Goal: Task Accomplishment & Management: Complete application form

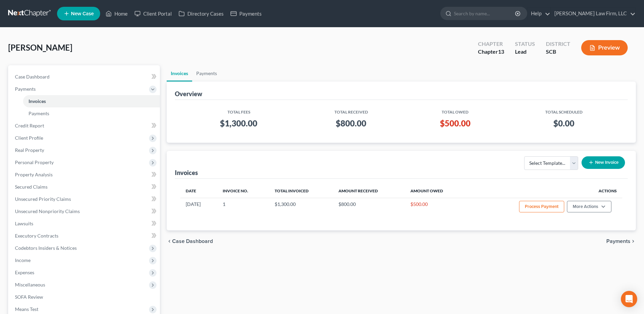
click at [35, 11] on link at bounding box center [29, 13] width 43 height 12
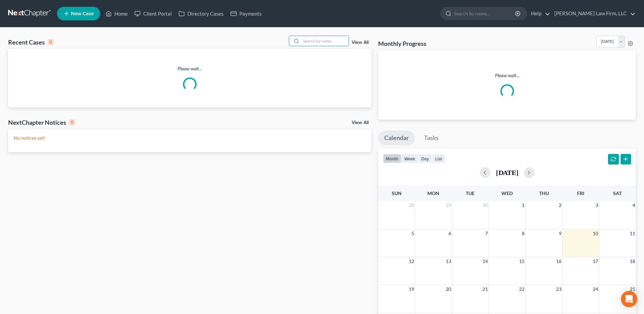
click at [315, 38] on input "search" at bounding box center [325, 41] width 48 height 10
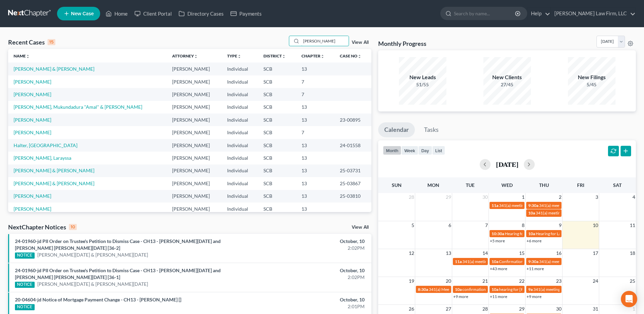
type input "perry"
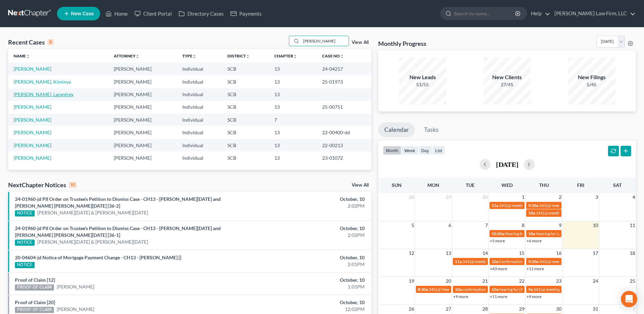
click at [42, 96] on link "[PERSON_NAME], Larentrey" at bounding box center [44, 94] width 60 height 6
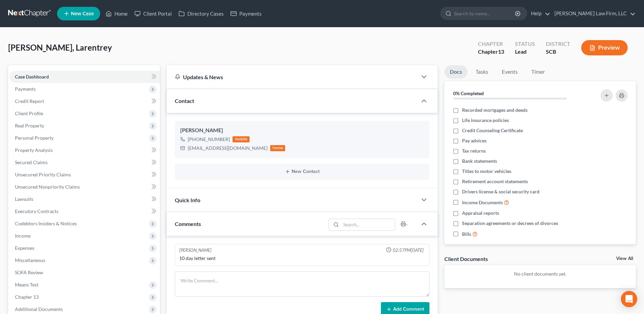
click at [49, 88] on span "Payments" at bounding box center [85, 89] width 150 height 12
click at [51, 96] on link "Invoices" at bounding box center [91, 101] width 137 height 12
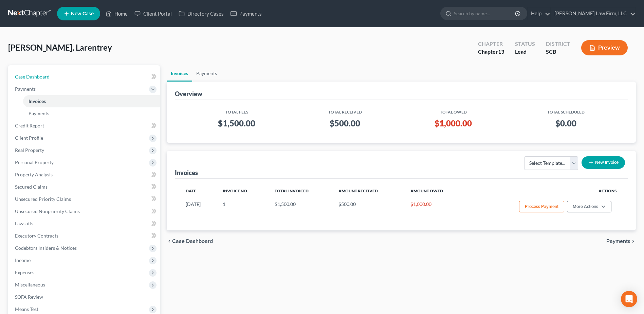
click at [53, 80] on link "Case Dashboard" at bounding box center [85, 77] width 150 height 12
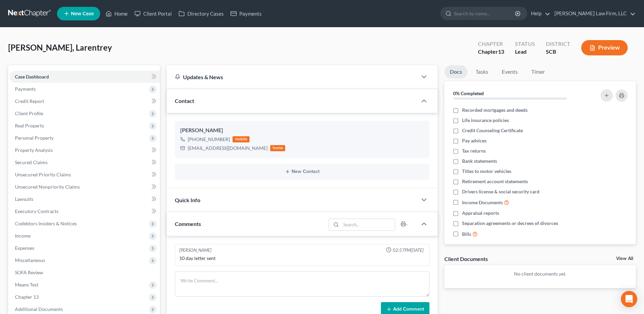
click at [30, 12] on link at bounding box center [29, 13] width 43 height 12
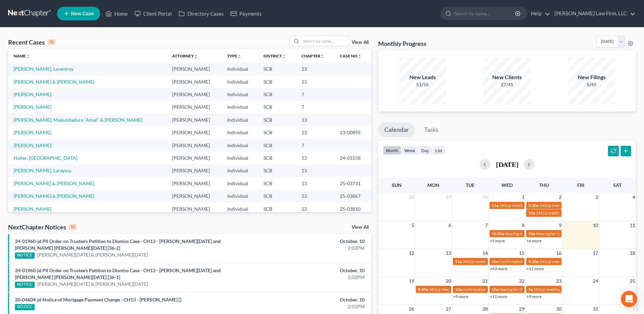
click at [67, 12] on line at bounding box center [67, 14] width 0 height 4
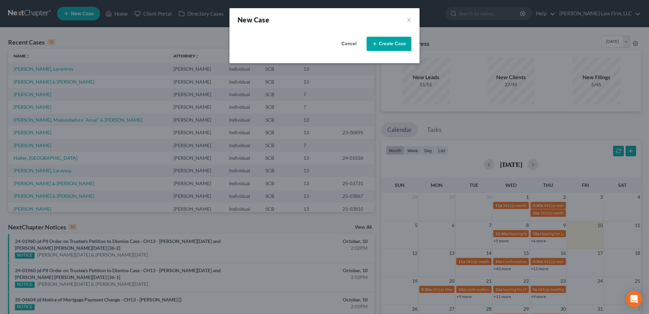
select select "72"
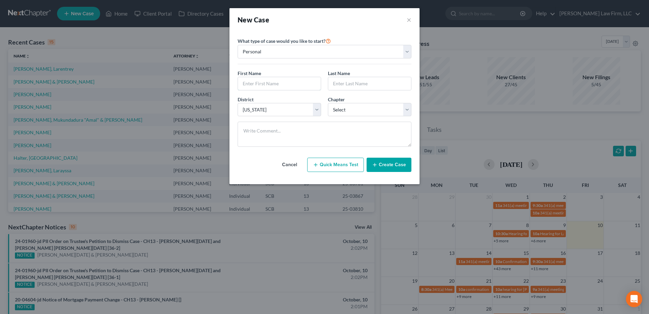
click at [270, 81] on input "text" at bounding box center [279, 83] width 83 height 13
type input "Jacob"
click at [352, 78] on input "text" at bounding box center [369, 83] width 83 height 13
type input "Harley"
click at [279, 115] on select "Select Alabama - Middle Alabama - Northern Alabama - Southern Alaska Arizona Ar…" at bounding box center [280, 110] width 84 height 14
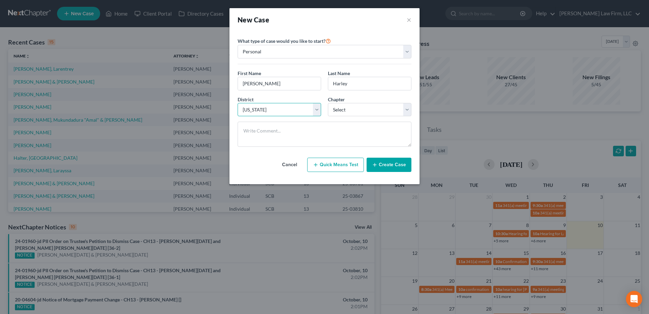
click at [279, 115] on select "Select Alabama - Middle Alabama - Northern Alabama - Southern Alaska Arizona Ar…" at bounding box center [280, 110] width 84 height 14
click at [342, 108] on select "Select 7 11 12 13" at bounding box center [370, 110] width 84 height 14
select select "0"
click at [328, 103] on select "Select 7 11 12 13" at bounding box center [370, 110] width 84 height 14
click at [385, 165] on button "Create Case" at bounding box center [389, 165] width 45 height 14
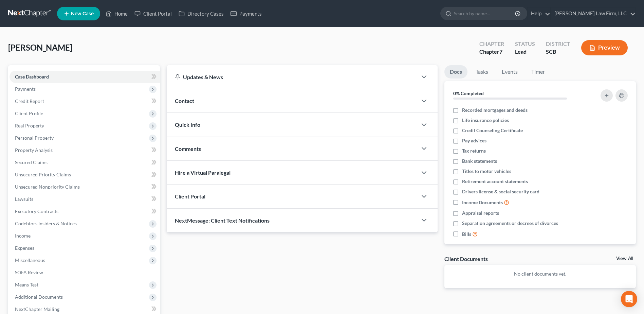
click at [184, 98] on span "Contact" at bounding box center [184, 100] width 19 height 6
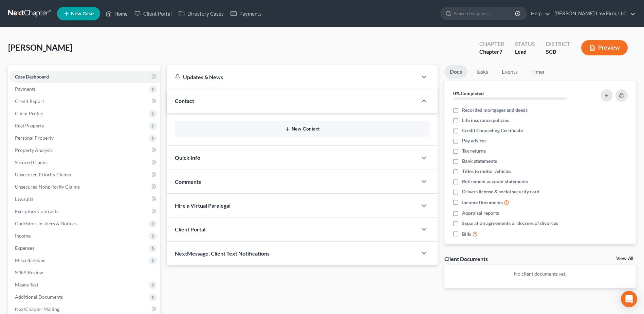
click at [275, 126] on button "New Contact" at bounding box center [302, 128] width 244 height 5
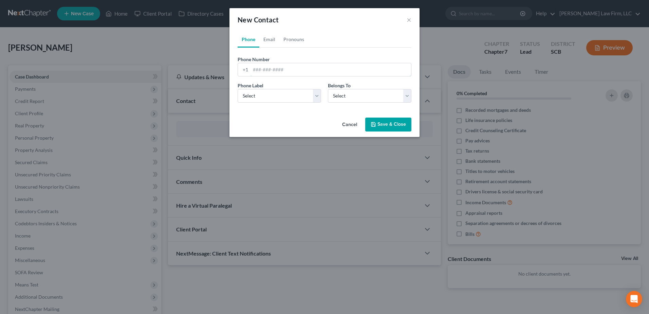
click at [268, 70] on input "tel" at bounding box center [331, 69] width 161 height 13
type input "8032408843"
click at [272, 94] on select "Select Mobile Home Work Other" at bounding box center [280, 96] width 84 height 14
select select "0"
click at [238, 89] on select "Select Mobile Home Work Other" at bounding box center [280, 96] width 84 height 14
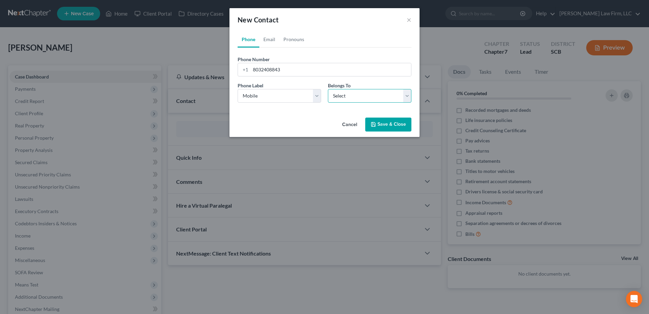
click at [346, 95] on select "Select Client Other" at bounding box center [370, 96] width 84 height 14
select select "0"
click at [328, 89] on select "Select Client Other" at bounding box center [370, 96] width 84 height 14
click at [271, 37] on link "Email" at bounding box center [269, 39] width 20 height 16
click at [282, 74] on input "email" at bounding box center [331, 69] width 161 height 13
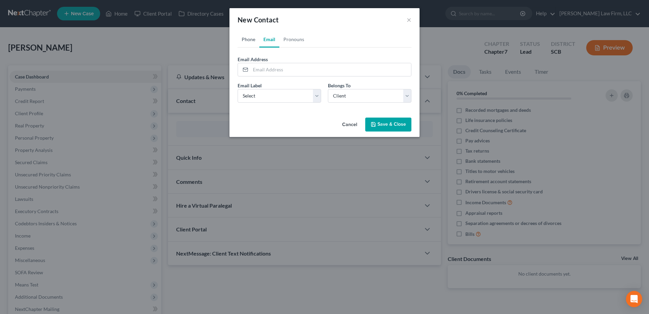
click at [246, 42] on link "Phone" at bounding box center [249, 39] width 22 height 16
click at [408, 127] on button "Save & Close" at bounding box center [388, 124] width 46 height 14
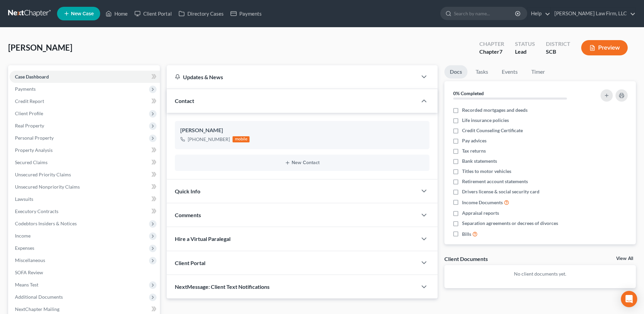
click at [42, 14] on link at bounding box center [29, 13] width 43 height 12
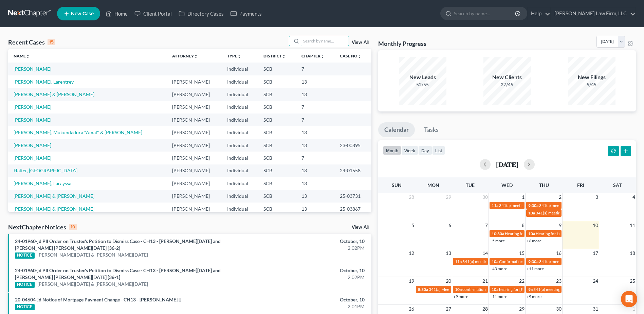
click at [327, 40] on input "search" at bounding box center [325, 41] width 48 height 10
type input "yon"
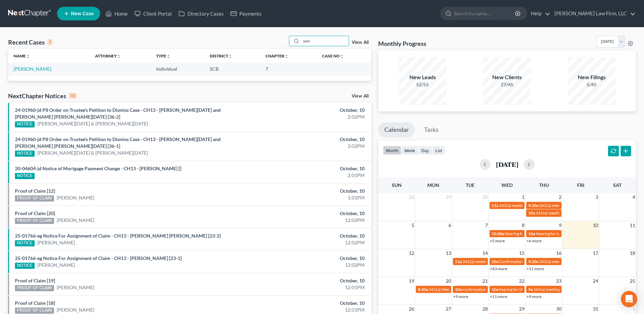
click at [68, 13] on icon at bounding box center [67, 14] width 6 height 8
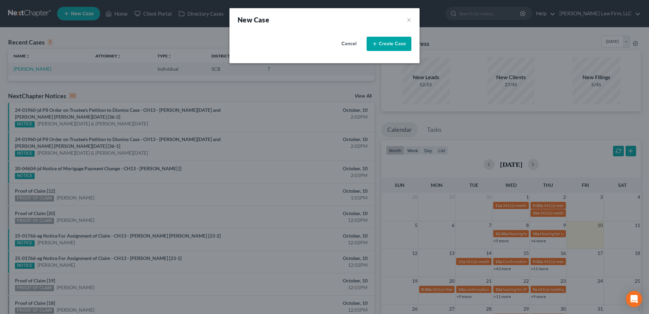
select select "72"
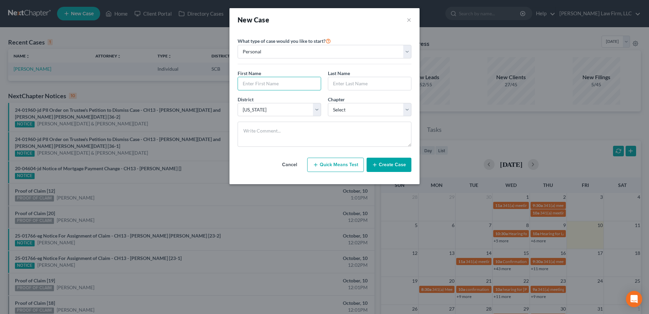
click at [268, 83] on input "text" at bounding box center [279, 83] width 83 height 13
type input "Valeria"
click at [348, 83] on input "text" at bounding box center [369, 83] width 83 height 13
type input "y"
type input "Yon"
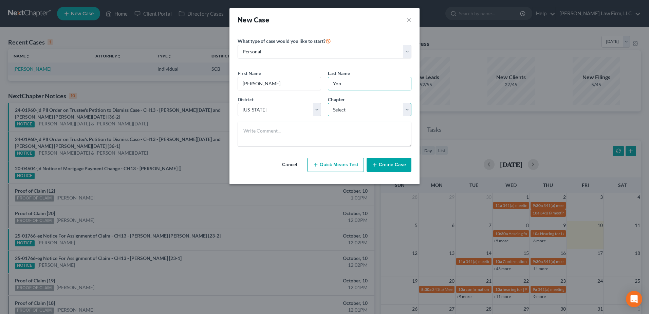
click at [344, 110] on select "Select 7 11 12 13" at bounding box center [370, 110] width 84 height 14
select select "2"
click at [328, 103] on select "Select 7 11 12 13" at bounding box center [370, 110] width 84 height 14
click at [395, 164] on button "Create Case" at bounding box center [389, 165] width 45 height 14
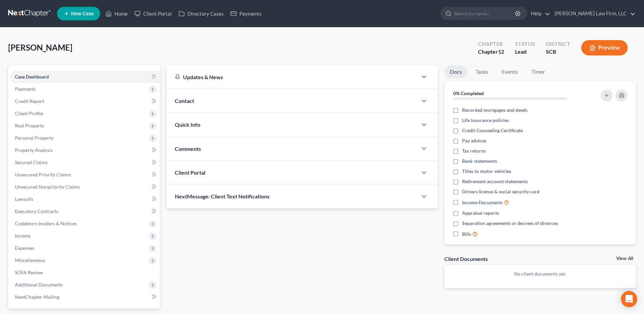
click at [206, 97] on div "Contact" at bounding box center [292, 100] width 251 height 23
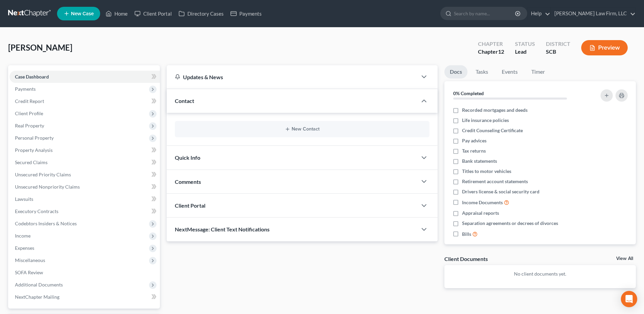
click at [228, 124] on div "New Contact" at bounding box center [302, 129] width 255 height 16
click at [239, 129] on button "New Contact" at bounding box center [302, 128] width 244 height 5
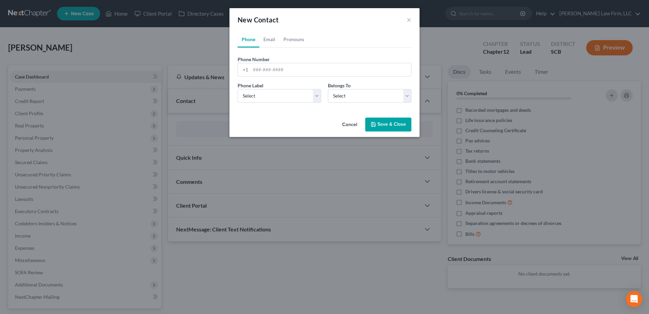
click at [259, 62] on label "Phone Number *" at bounding box center [254, 59] width 32 height 7
click at [262, 70] on input "tel" at bounding box center [331, 69] width 161 height 13
type input "803-915-5588"
click at [272, 92] on select "Select Mobile Home Work Other" at bounding box center [280, 96] width 84 height 14
select select "0"
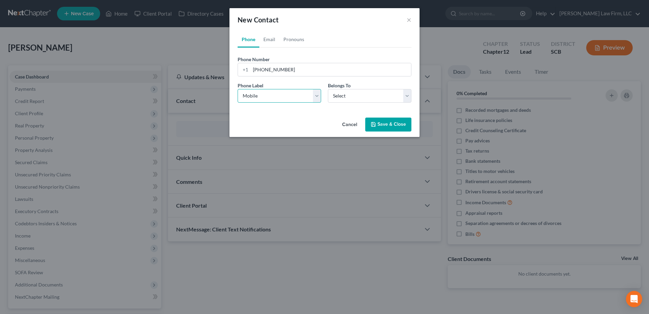
click at [238, 89] on select "Select Mobile Home Work Other" at bounding box center [280, 96] width 84 height 14
click at [350, 97] on select "Select Client Other" at bounding box center [370, 96] width 84 height 14
select select "0"
click at [328, 89] on select "Select Client Other" at bounding box center [370, 96] width 84 height 14
select select "0"
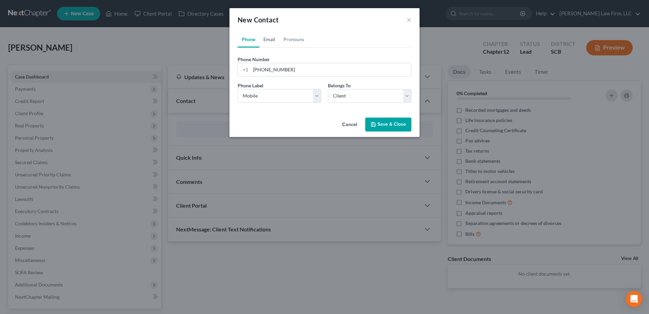
click at [269, 41] on link "Email" at bounding box center [269, 39] width 20 height 16
click at [274, 73] on input "email" at bounding box center [331, 69] width 161 height 13
type input "[EMAIL_ADDRESS][DOMAIN_NAME]"
click at [312, 100] on select "Select Home Work Other" at bounding box center [280, 96] width 84 height 14
select select "0"
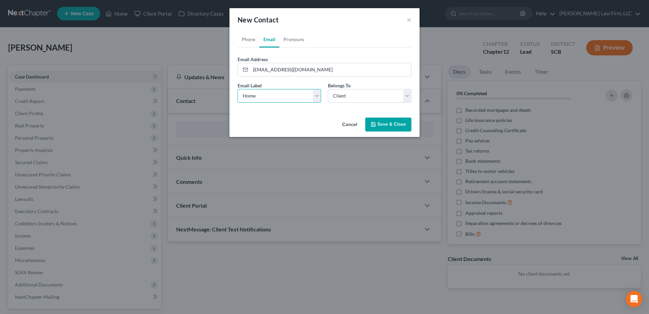
click at [238, 89] on select "Select Home Work Other" at bounding box center [280, 96] width 84 height 14
drag, startPoint x: 344, startPoint y: 94, endPoint x: 346, endPoint y: 97, distance: 4.0
click at [344, 94] on select "Select Client Other" at bounding box center [370, 96] width 84 height 14
click at [328, 89] on select "Select Client Other" at bounding box center [370, 96] width 84 height 14
click at [390, 126] on button "Save & Close" at bounding box center [388, 124] width 46 height 14
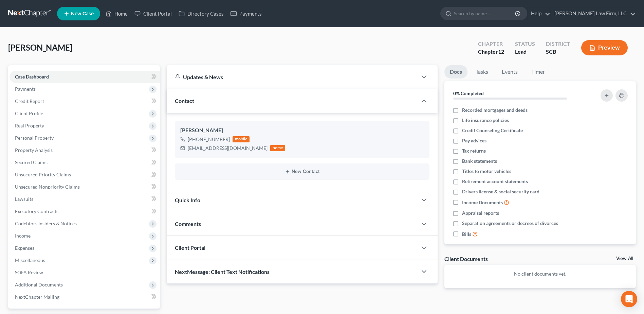
click at [38, 119] on span "Client Profile" at bounding box center [85, 113] width 150 height 12
click at [60, 163] on span "Debtor Addresses" at bounding box center [48, 162] width 38 height 6
select select "0"
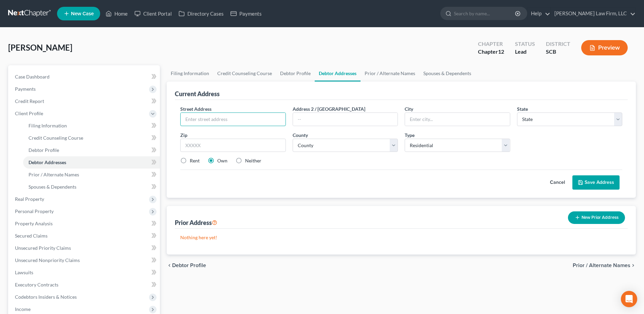
click at [270, 124] on input "text" at bounding box center [233, 119] width 105 height 13
type input "1151 Crescent Moon Loop"
drag, startPoint x: 263, startPoint y: 138, endPoint x: 260, endPoint y: 142, distance: 4.1
click at [263, 139] on input "text" at bounding box center [232, 146] width 105 height 14
type input "29061"
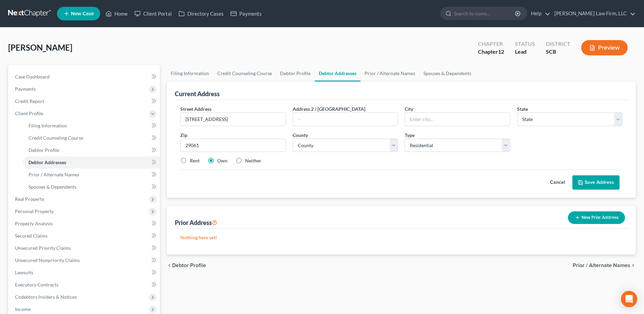
click at [366, 165] on div "Street Address * 1151 Crescent Moon Loop Address 2 / PO Box City * State * Stat…" at bounding box center [401, 137] width 449 height 65
type input "Hopkins"
select select "42"
click at [352, 145] on select "County Abbeville County Aiken County Allendale County Anderson County Bamberg C…" at bounding box center [345, 146] width 105 height 14
select select "39"
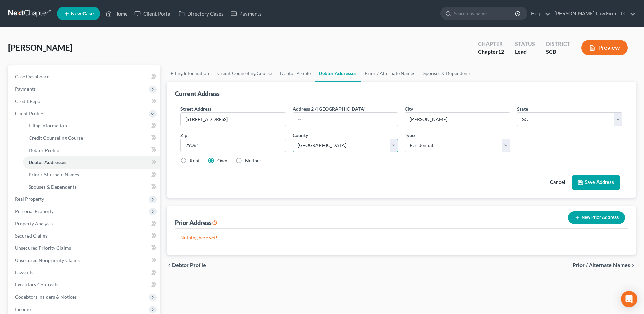
click at [293, 139] on select "County Abbeville County Aiken County Allendale County Anderson County Bamberg C…" at bounding box center [345, 146] width 105 height 14
click at [597, 184] on button "Save Address" at bounding box center [596, 182] width 47 height 14
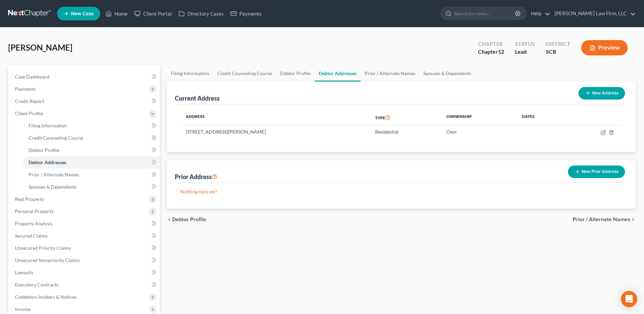
click at [36, 89] on span "Payments" at bounding box center [85, 89] width 150 height 12
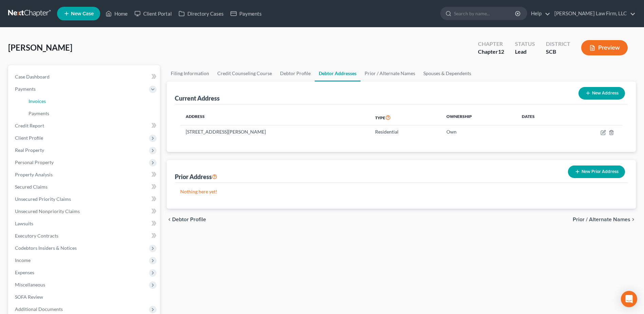
click at [43, 98] on span "Invoices" at bounding box center [37, 101] width 17 height 6
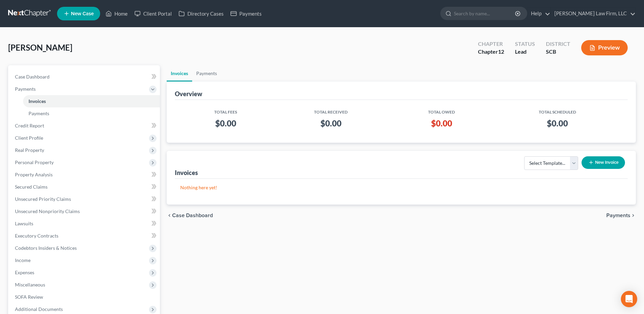
click at [607, 165] on button "New Invoice" at bounding box center [603, 162] width 43 height 13
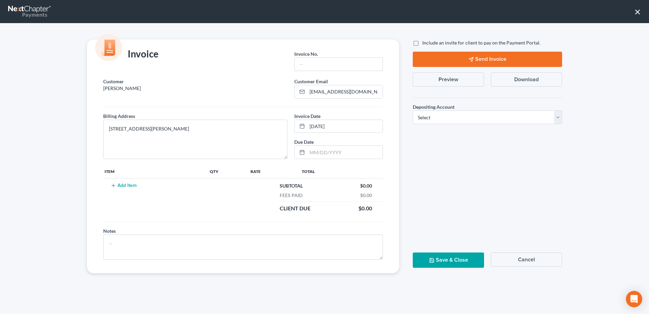
click at [331, 65] on input "text" at bounding box center [339, 64] width 88 height 13
type input "Cola"
click at [119, 185] on button "Add Item" at bounding box center [124, 185] width 30 height 5
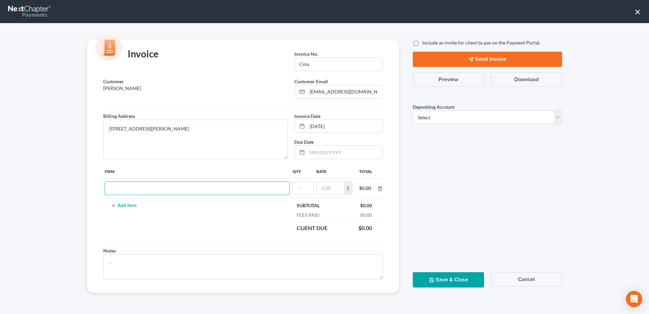
click at [149, 190] on input "text" at bounding box center [197, 188] width 185 height 13
type input "c"
type input "Chapter 13"
click at [304, 188] on input "text" at bounding box center [303, 188] width 20 height 13
type input "1"
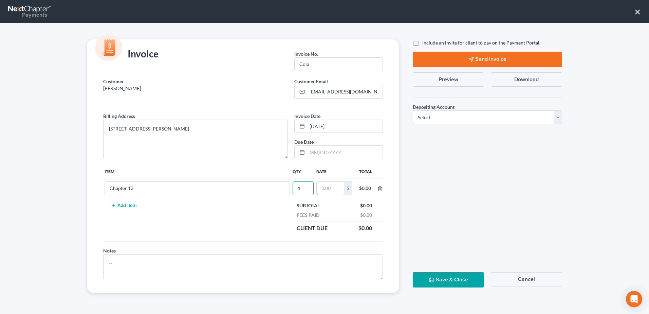
click at [335, 189] on input "text" at bounding box center [330, 188] width 27 height 13
type input "1,500"
drag, startPoint x: 475, startPoint y: 116, endPoint x: 473, endPoint y: 125, distance: 9.4
click at [475, 116] on select "Select Operation Trust" at bounding box center [487, 117] width 149 height 14
select select "1"
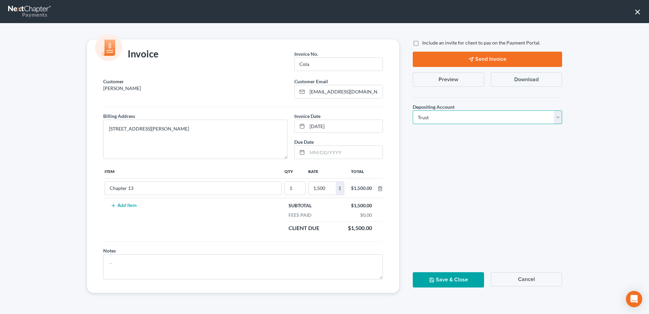
click at [413, 110] on select "Select Operation Trust" at bounding box center [487, 117] width 149 height 14
click at [454, 281] on button "Save & Close" at bounding box center [448, 279] width 71 height 15
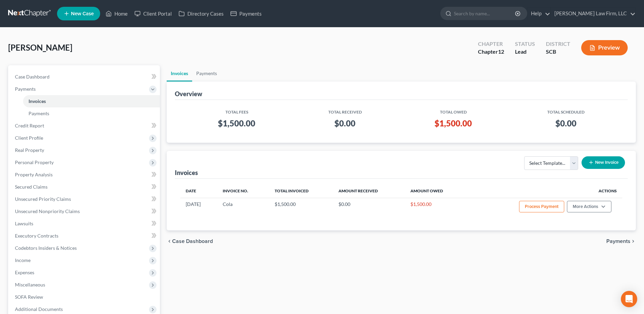
click at [29, 15] on link at bounding box center [29, 13] width 43 height 12
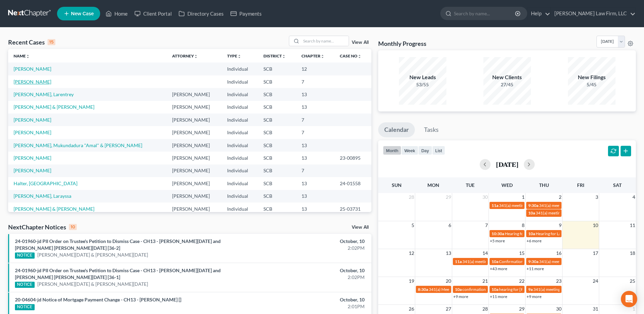
click at [36, 80] on link "[PERSON_NAME]" at bounding box center [33, 82] width 38 height 6
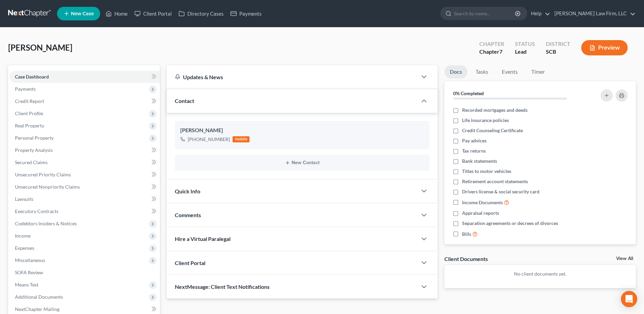
click at [37, 89] on span "Payments" at bounding box center [85, 89] width 150 height 12
click at [48, 102] on link "Invoices" at bounding box center [91, 101] width 137 height 12
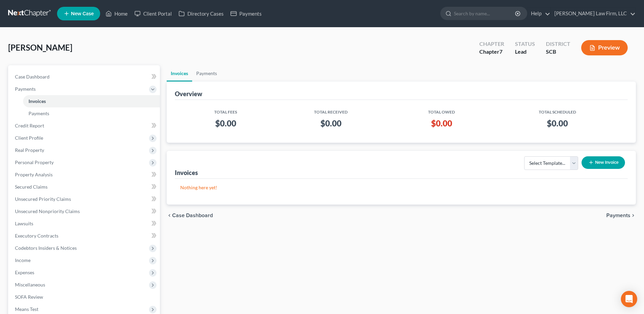
click at [601, 166] on button "New Invoice" at bounding box center [603, 162] width 43 height 13
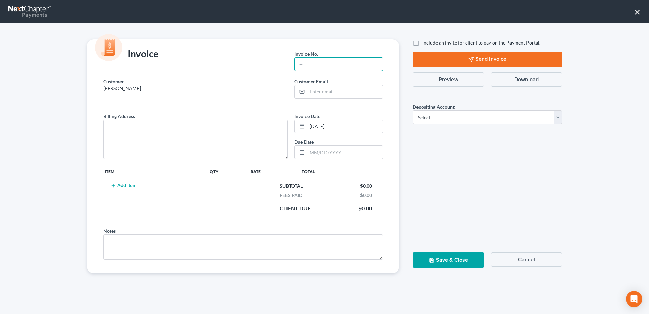
drag, startPoint x: 304, startPoint y: 67, endPoint x: 306, endPoint y: 75, distance: 8.2
click at [304, 67] on input "text" at bounding box center [339, 64] width 88 height 13
type input "Cola"
type input "[EMAIL_ADDRESS][DOMAIN_NAME]"
drag, startPoint x: 214, startPoint y: 101, endPoint x: 169, endPoint y: 106, distance: 44.4
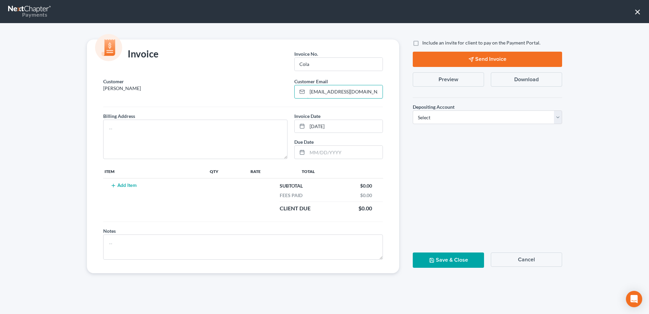
click at [166, 108] on div "Customer Harley, Jacob Customer Email * yonvaleria@hotmail.com Billing Address …" at bounding box center [243, 175] width 312 height 195
click at [538, 260] on button "Cancel" at bounding box center [526, 259] width 71 height 14
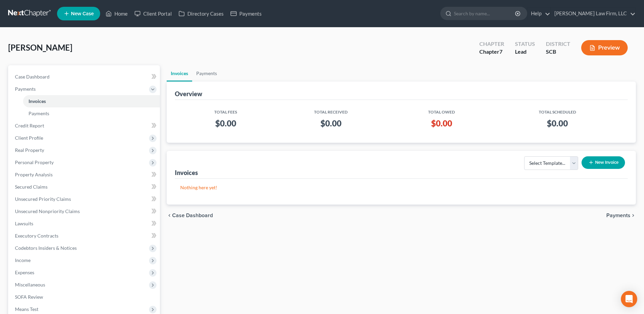
click at [43, 146] on span "Real Property" at bounding box center [85, 150] width 150 height 12
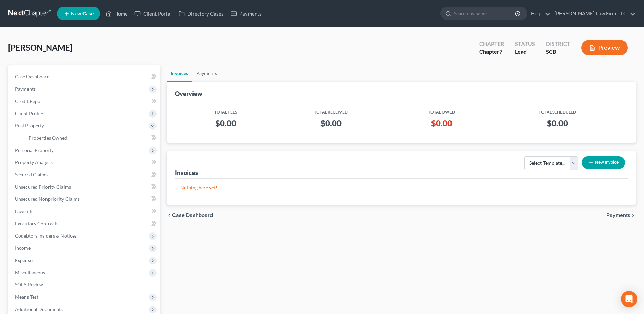
click at [37, 123] on span "Real Property" at bounding box center [29, 126] width 29 height 6
click at [36, 113] on span "Client Profile" at bounding box center [29, 113] width 28 height 6
click at [56, 161] on span "Debtor Addresses" at bounding box center [48, 162] width 38 height 6
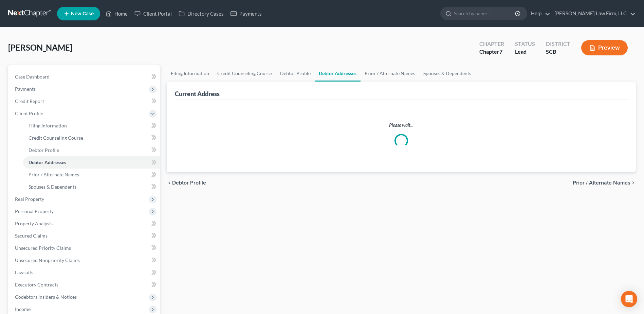
select select "0"
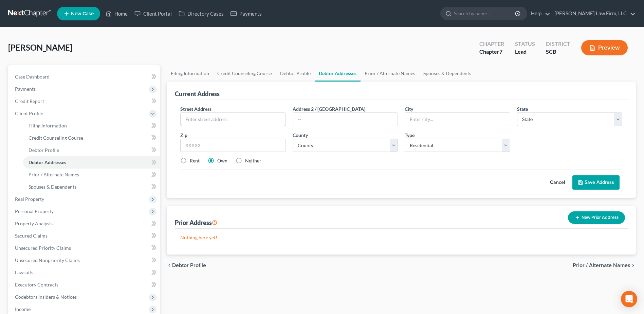
click at [197, 123] on input "text" at bounding box center [233, 119] width 105 height 13
type input "107 Anderson Dr"
click at [470, 115] on input "text" at bounding box center [457, 119] width 105 height 13
type input "Gatson"
click at [547, 122] on select "State AL AK AR AZ CA CO CT DE DC FL GA GU HI ID IL IN IA KS KY LA ME MD MA MI M…" at bounding box center [569, 119] width 105 height 14
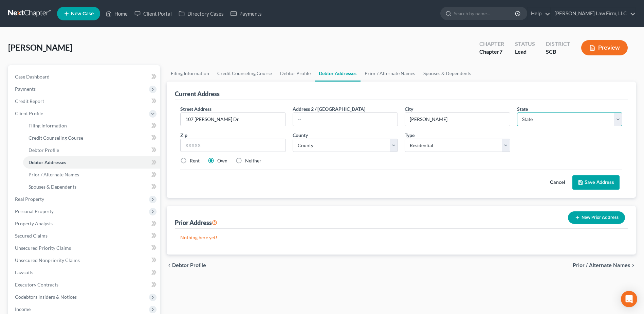
select select "42"
click at [517, 112] on select "State AL AK AR AZ CA CO CT DE DC FL GA GU HI ID IL IN IA KS KY LA ME MD MA MI M…" at bounding box center [569, 119] width 105 height 14
click at [254, 144] on input "text" at bounding box center [232, 146] width 105 height 14
type input "29053"
type input "Gaston"
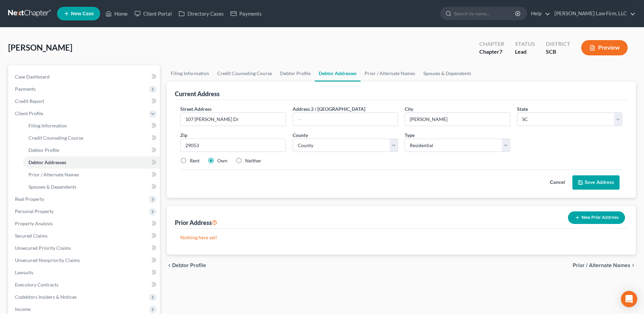
click at [363, 199] on div "Current Address Street Address * 107 Anderson Dr Address 2 / PO Box City * Gast…" at bounding box center [401, 168] width 469 height 173
click at [358, 145] on select "County Abbeville County Aiken County Allendale County Anderson County Bamberg C…" at bounding box center [345, 146] width 105 height 14
select select "31"
click at [293, 139] on select "County Abbeville County Aiken County Allendale County Anderson County Bamberg C…" at bounding box center [345, 146] width 105 height 14
click at [597, 182] on button "Save Address" at bounding box center [596, 182] width 47 height 14
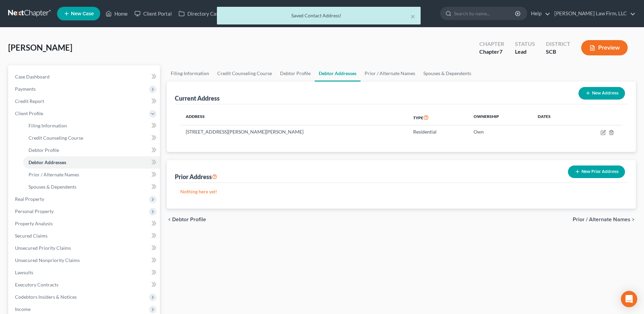
click at [36, 92] on span "Payments" at bounding box center [85, 89] width 150 height 12
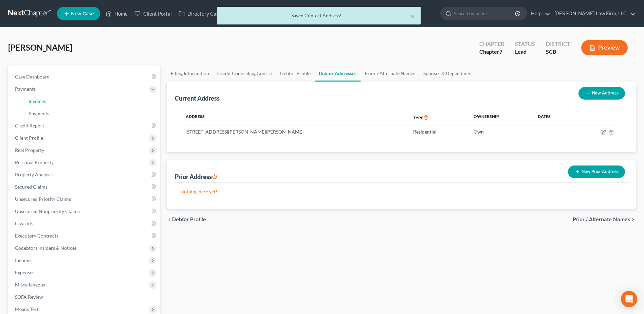
click at [47, 101] on link "Invoices" at bounding box center [91, 101] width 137 height 12
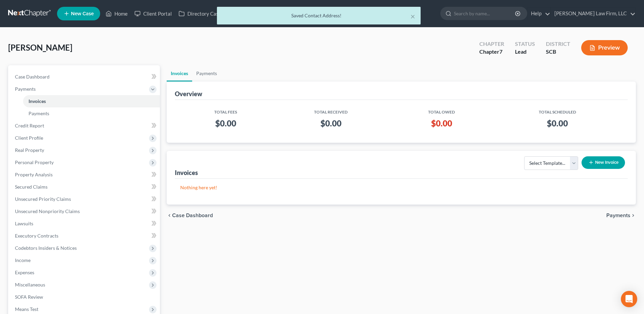
click at [613, 163] on button "New Invoice" at bounding box center [603, 162] width 43 height 13
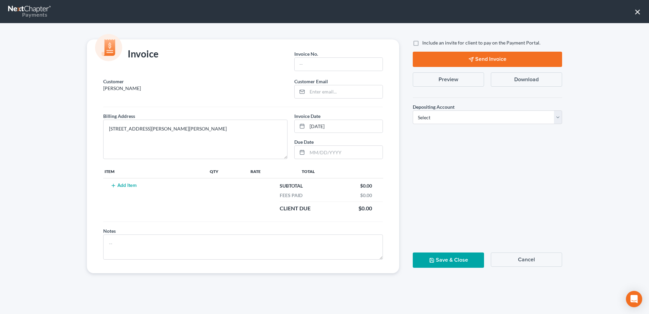
click at [133, 185] on button "Add Item" at bounding box center [124, 185] width 30 height 5
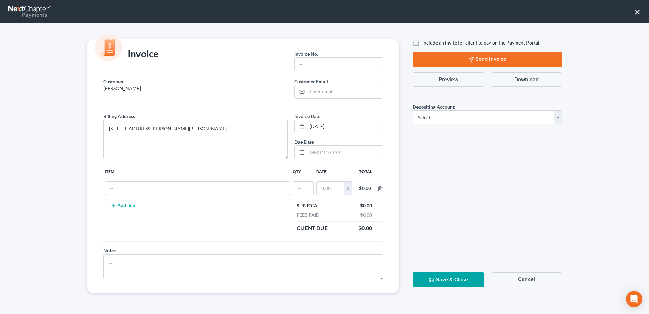
click at [137, 192] on input "text" at bounding box center [197, 188] width 185 height 13
type input "Chapter 7"
click at [310, 190] on input "text" at bounding box center [303, 188] width 20 height 13
type input "1"
click at [330, 188] on input "text" at bounding box center [330, 188] width 27 height 13
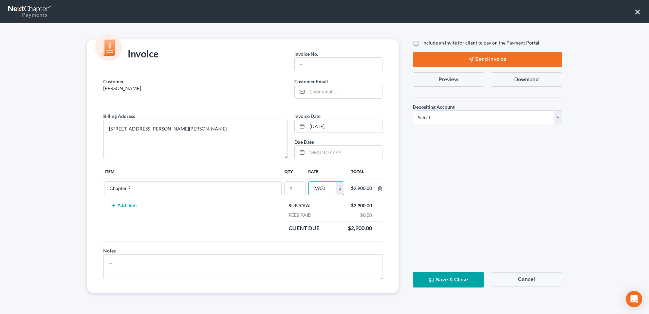
type input "2,900"
click at [329, 64] on input "text" at bounding box center [339, 64] width 88 height 13
type input "Cola"
click at [440, 115] on select "Select Operation Trust" at bounding box center [487, 117] width 149 height 14
select select "1"
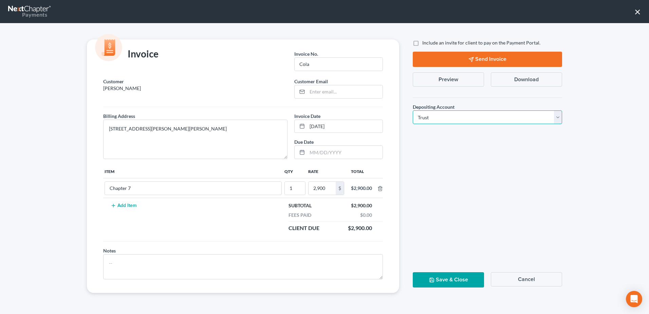
click at [413, 110] on select "Select Operation Trust" at bounding box center [487, 117] width 149 height 14
click at [464, 277] on button "Save & Close" at bounding box center [448, 279] width 71 height 15
click at [331, 89] on input "email" at bounding box center [344, 91] width 75 height 13
type input "Foosballer680@yahoo.com"
click at [432, 283] on button "Save & Close" at bounding box center [448, 279] width 71 height 15
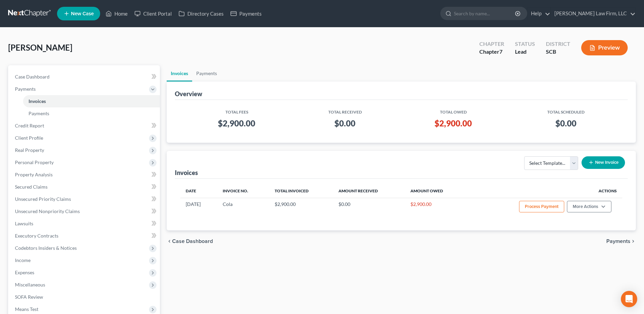
click at [39, 8] on link at bounding box center [29, 13] width 43 height 12
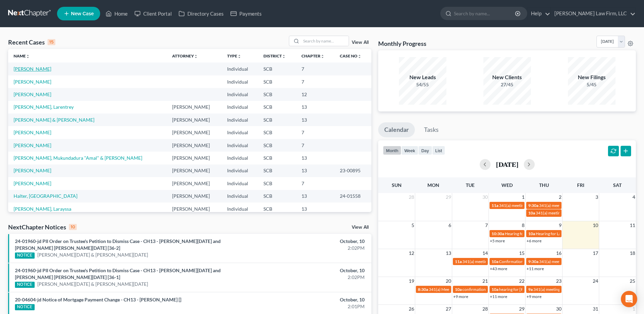
click at [35, 72] on link "[PERSON_NAME]" at bounding box center [33, 69] width 38 height 6
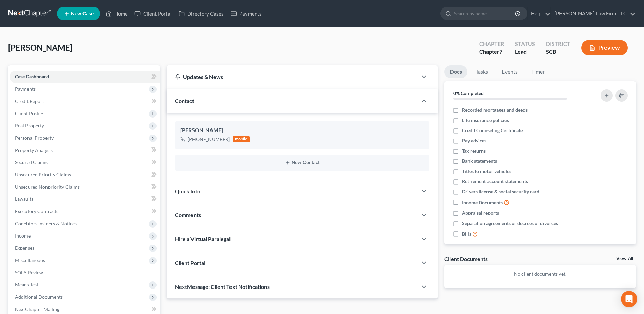
scroll to position [72, 0]
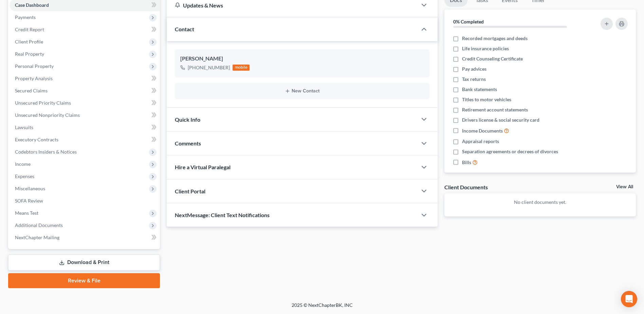
click at [36, 225] on span "Additional Documents" at bounding box center [39, 225] width 48 height 6
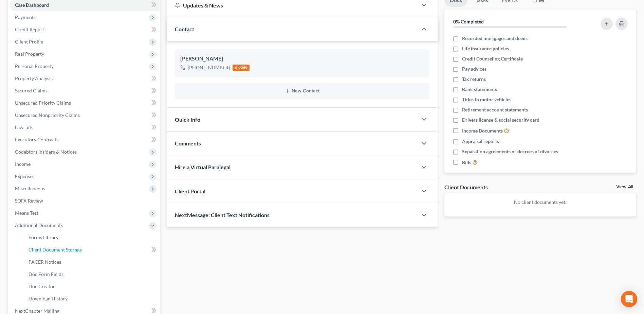
click at [73, 249] on span "Client Document Storage" at bounding box center [55, 250] width 53 height 6
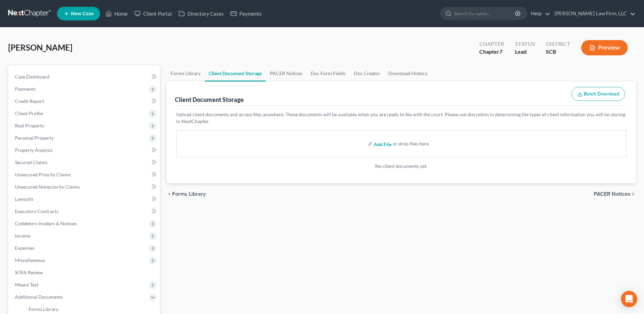
click at [382, 142] on input "file" at bounding box center [382, 144] width 16 height 12
type input "C:\fakepath\[PERSON_NAME] Nb Sheet.pdf"
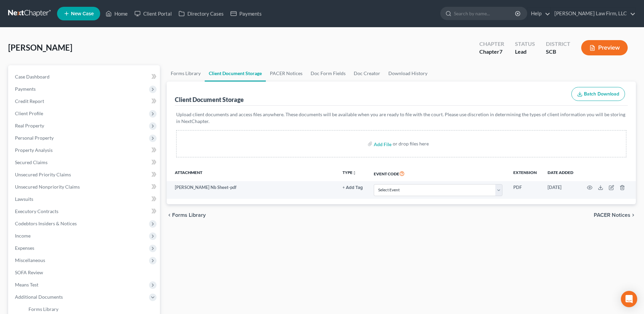
click at [33, 10] on link at bounding box center [29, 13] width 43 height 12
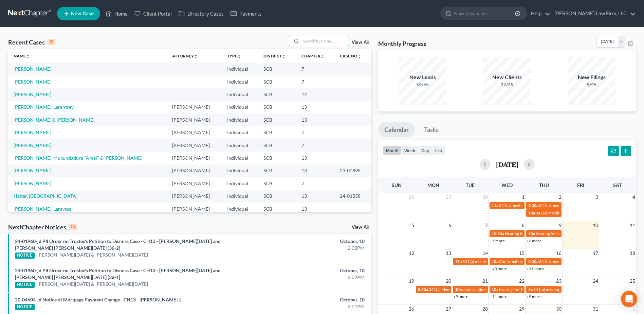
click at [310, 43] on input "search" at bounding box center [325, 41] width 48 height 10
type input "yon"
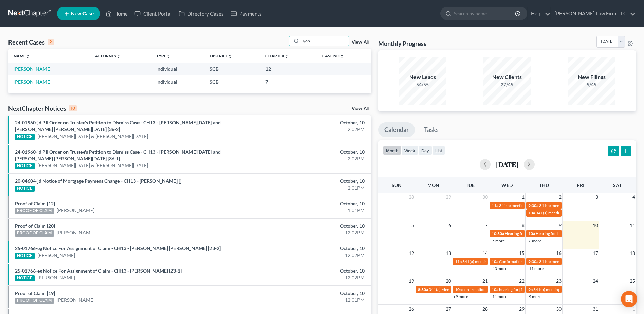
click at [34, 64] on td "[PERSON_NAME]" at bounding box center [49, 68] width 82 height 13
click at [33, 67] on link "[PERSON_NAME]" at bounding box center [33, 69] width 38 height 6
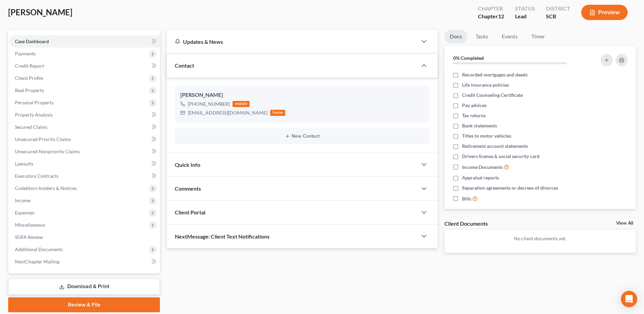
scroll to position [59, 0]
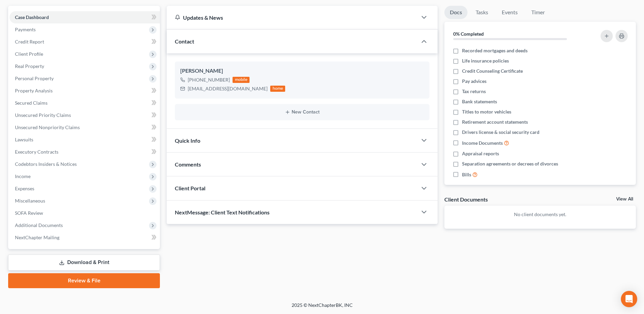
click at [55, 219] on span "Additional Documents" at bounding box center [85, 225] width 150 height 12
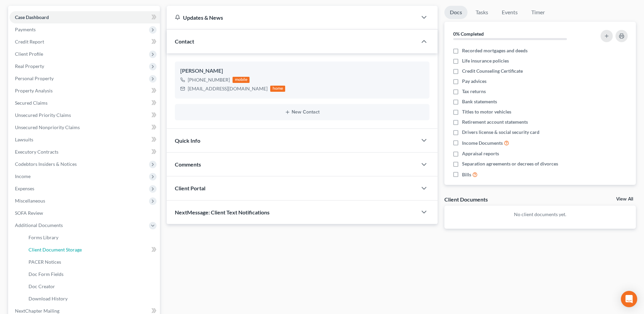
click at [64, 249] on span "Client Document Storage" at bounding box center [55, 250] width 53 height 6
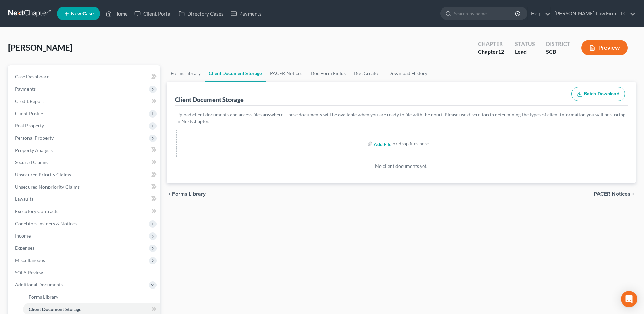
click at [384, 144] on input "file" at bounding box center [382, 144] width 16 height 12
type input "C:\fakepath\Valerla [PERSON_NAME] Sheet.pdf"
